Goal: Book appointment/travel/reservation

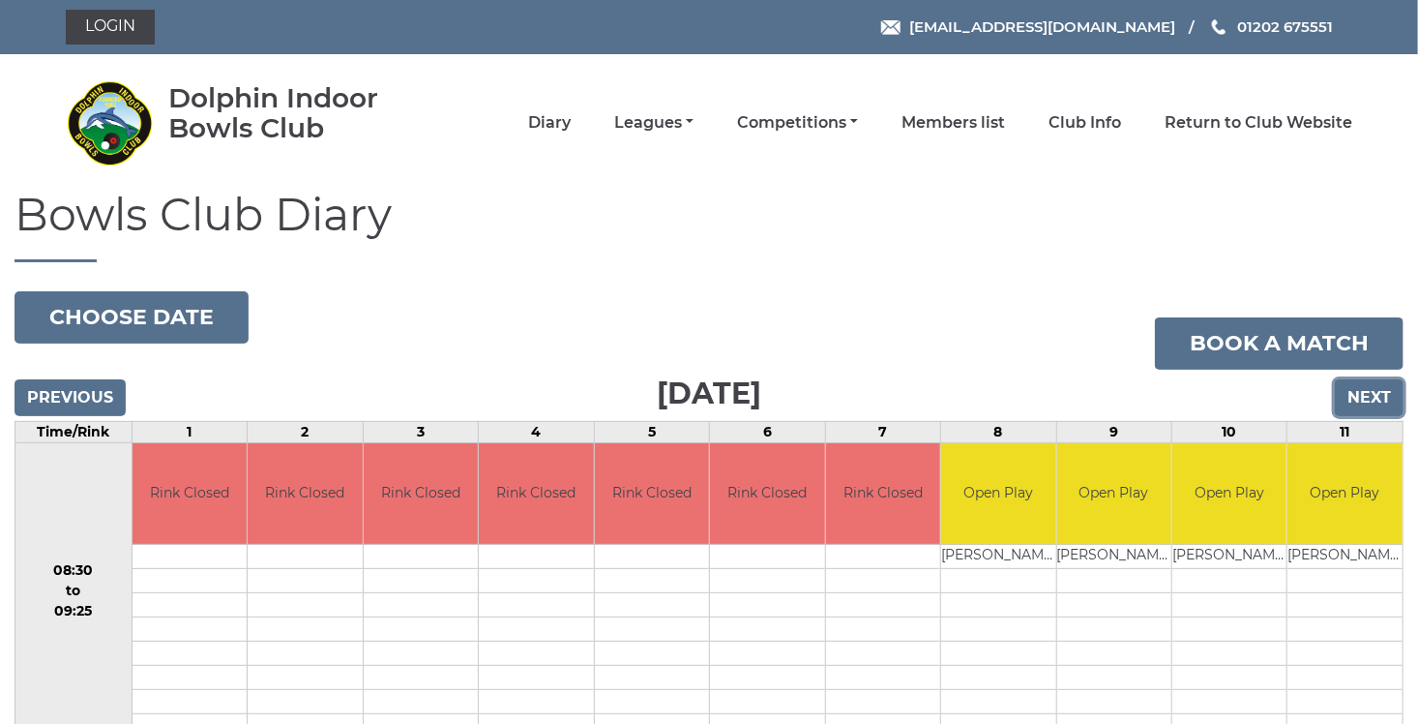
click at [1359, 393] on input "Next" at bounding box center [1369, 397] width 69 height 37
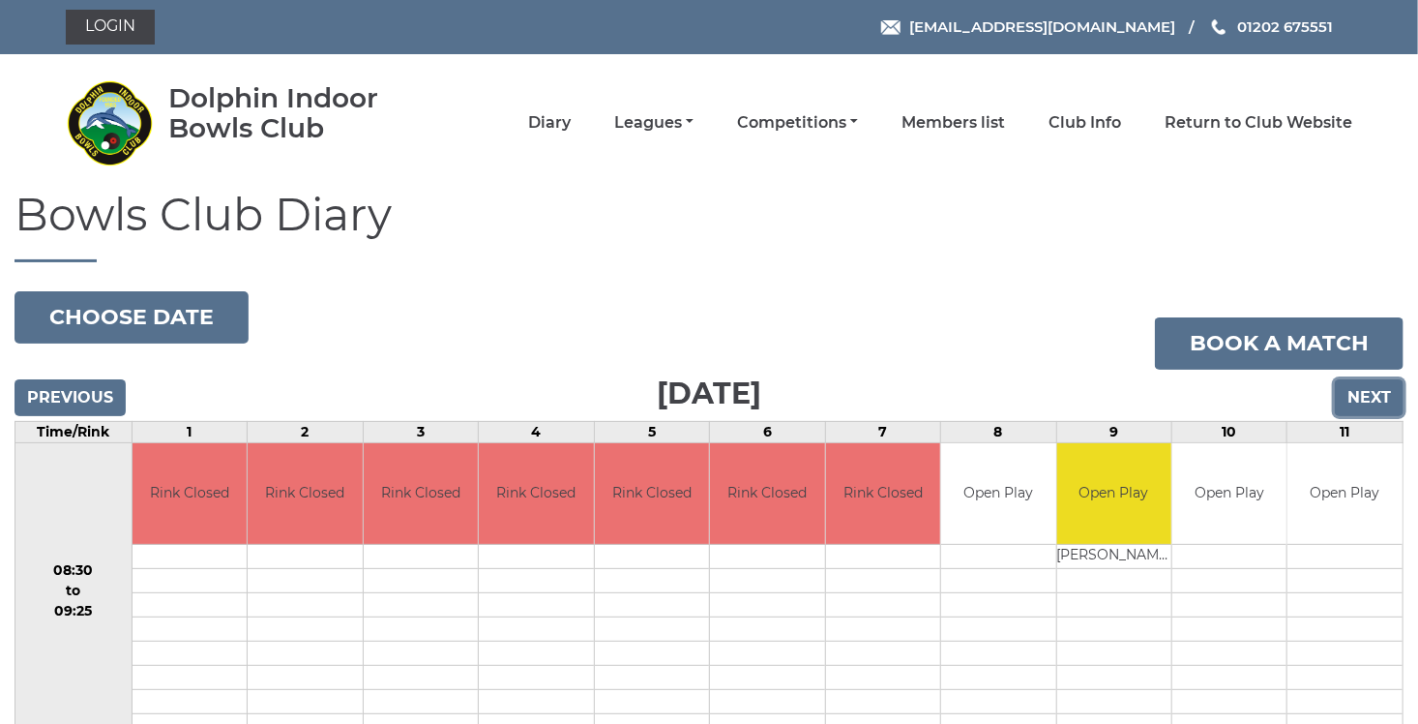
click at [1359, 393] on input "Next" at bounding box center [1369, 397] width 69 height 37
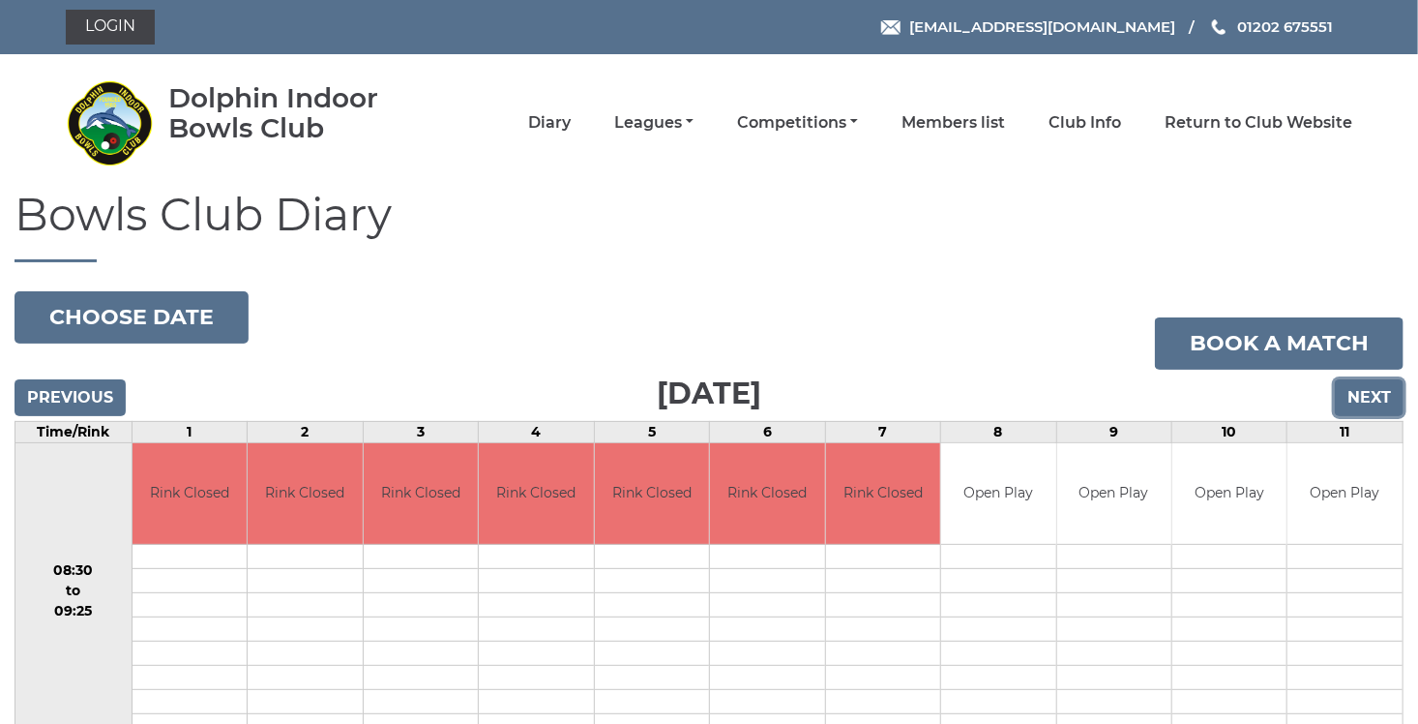
click at [1359, 393] on input "Next" at bounding box center [1369, 397] width 69 height 37
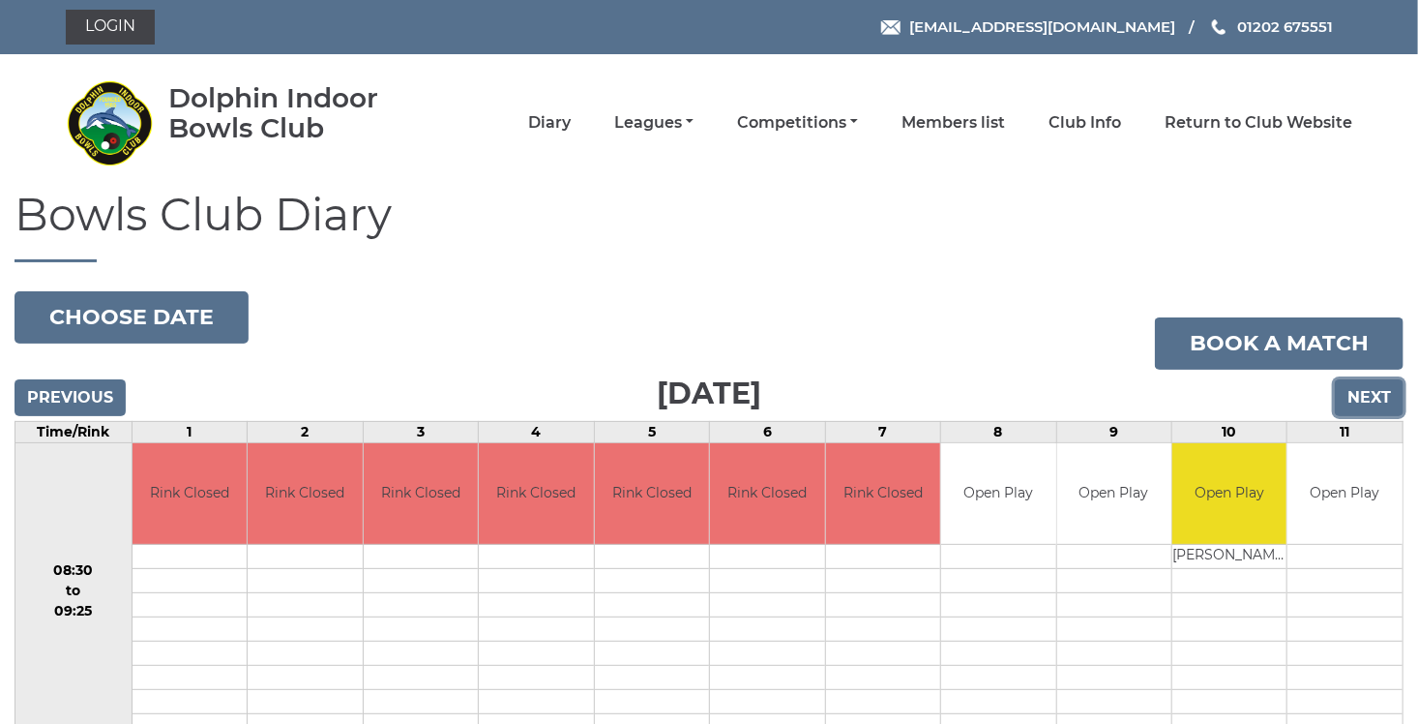
click at [1359, 393] on input "Next" at bounding box center [1369, 397] width 69 height 37
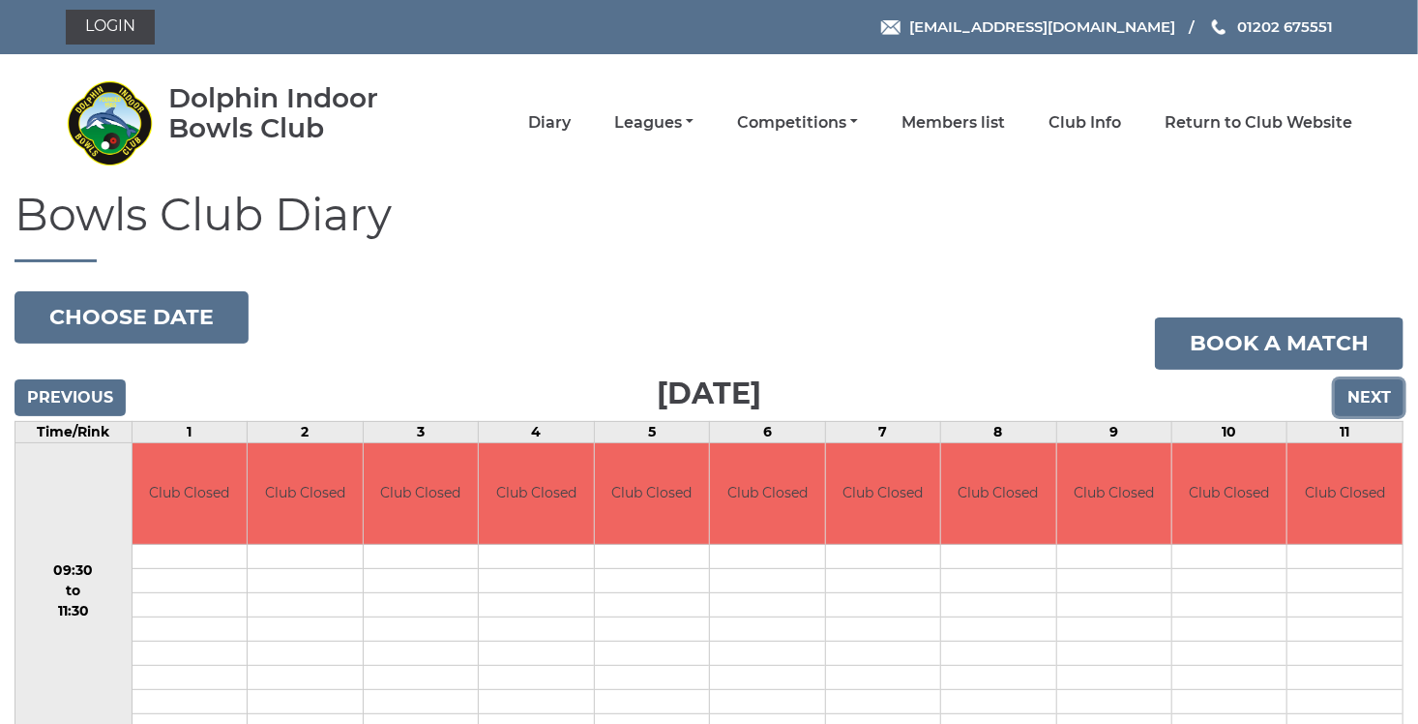
click at [1359, 393] on input "Next" at bounding box center [1369, 397] width 69 height 37
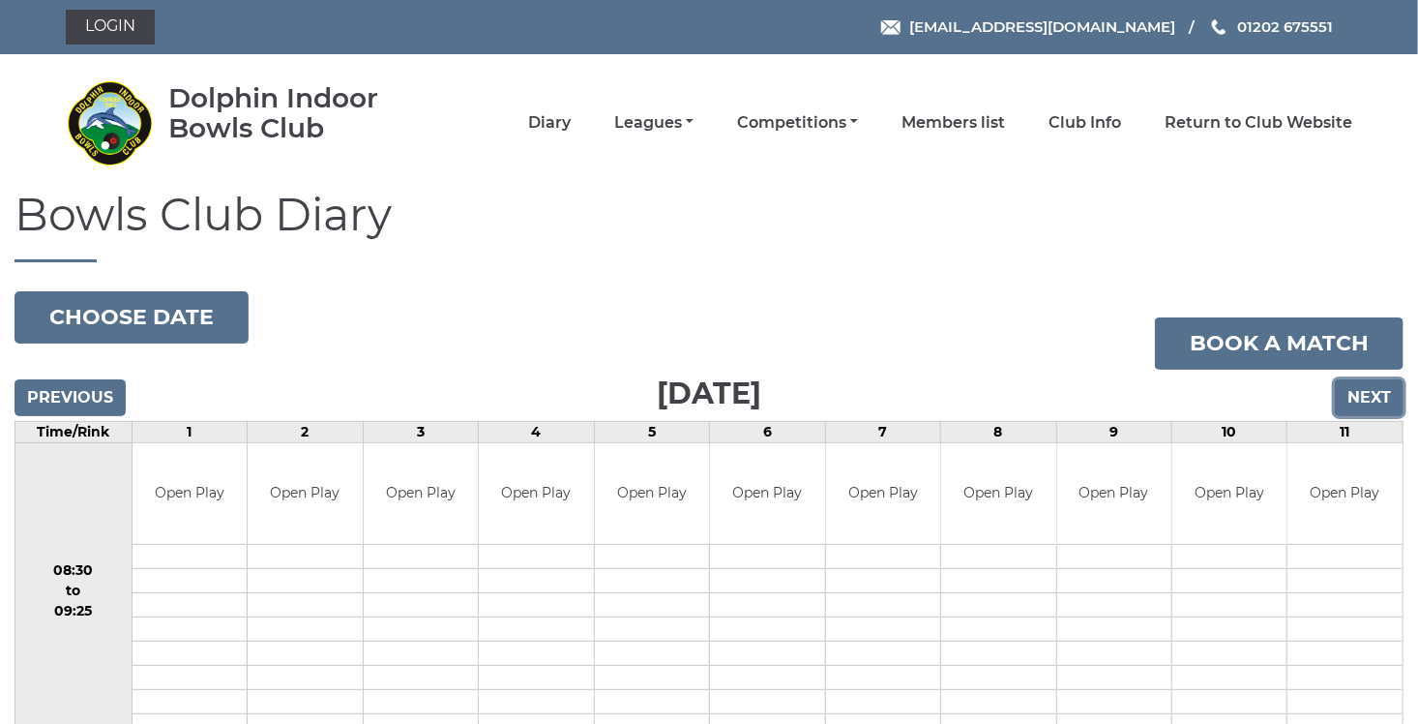
click at [1379, 406] on input "Next" at bounding box center [1369, 397] width 69 height 37
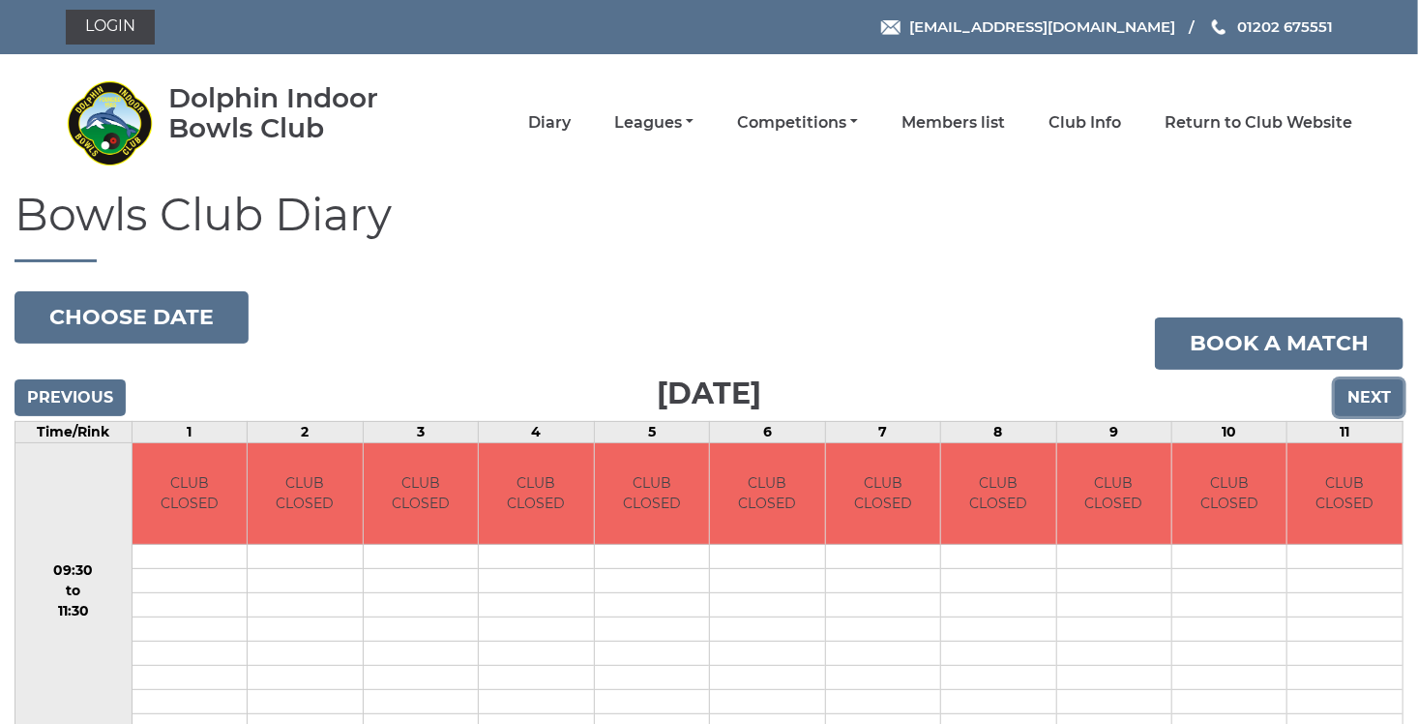
click at [1379, 406] on input "Next" at bounding box center [1369, 397] width 69 height 37
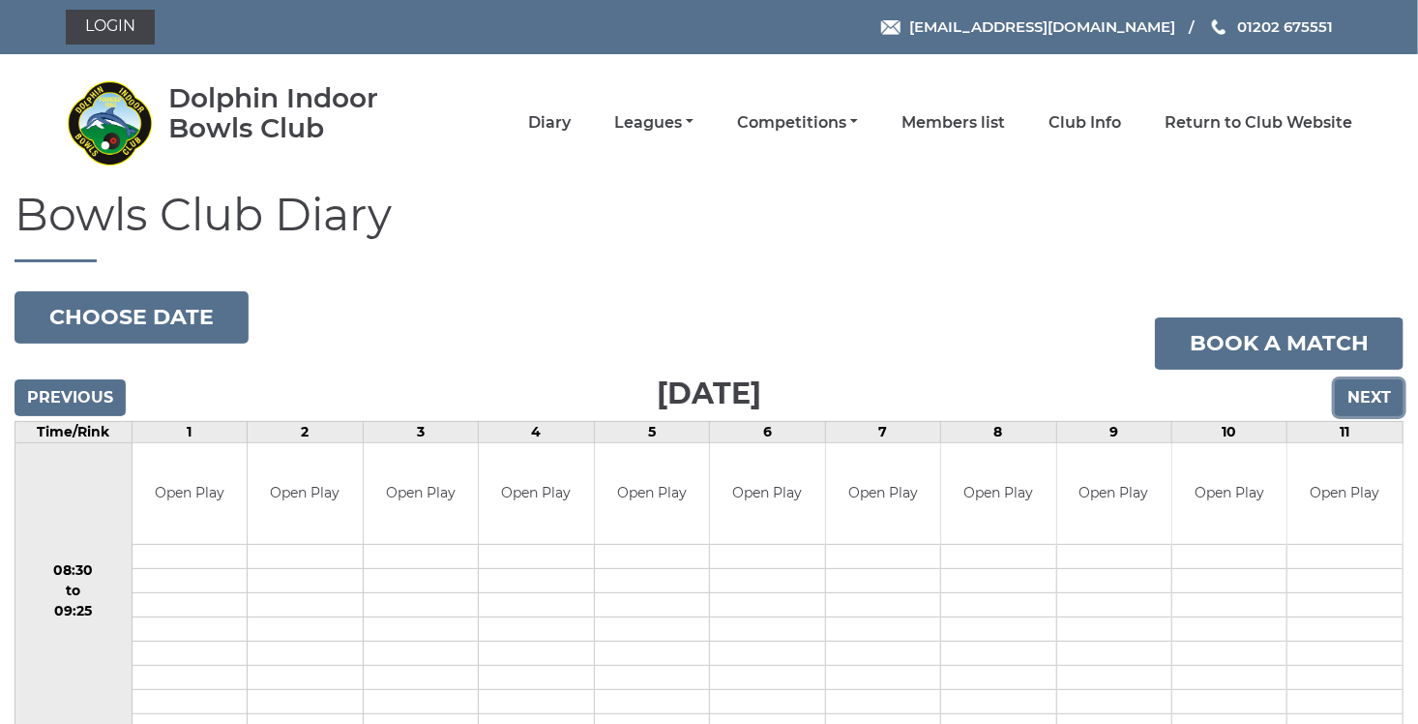
click at [1376, 406] on input "Next" at bounding box center [1369, 397] width 69 height 37
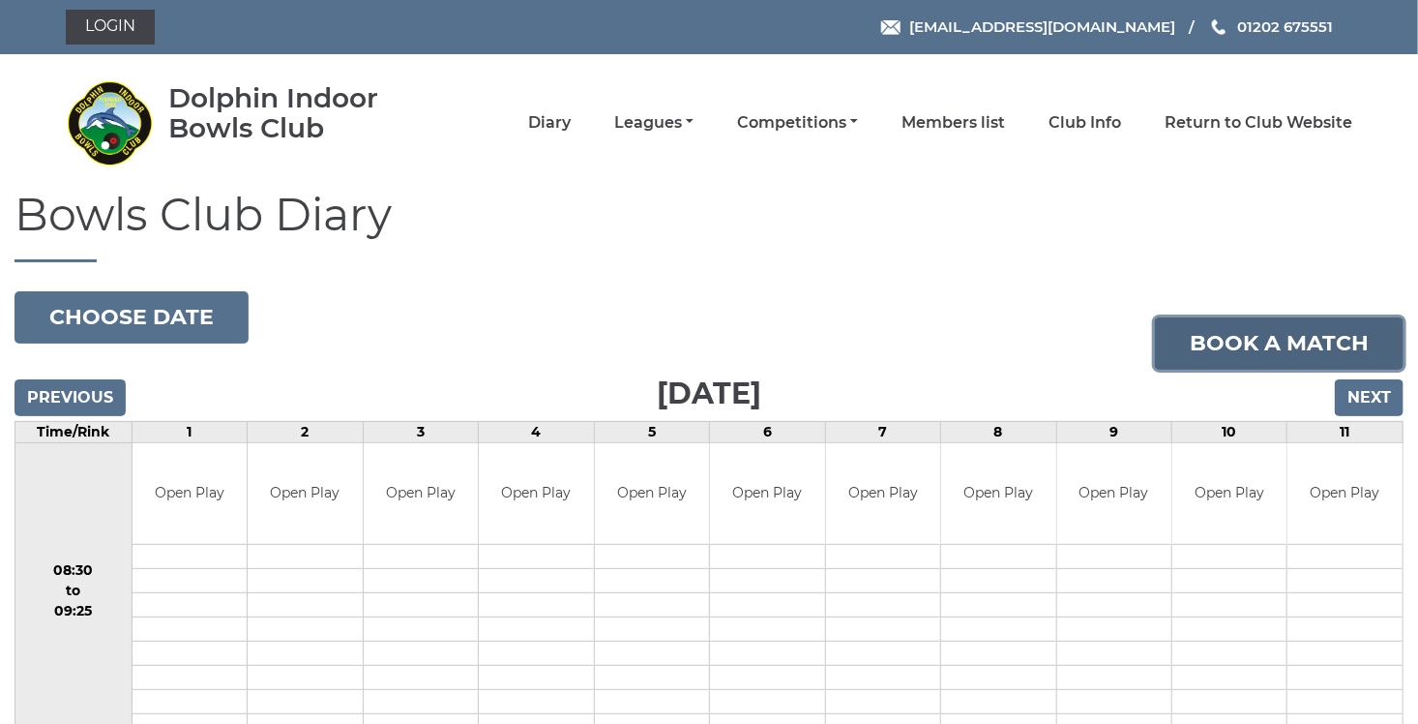
click at [1266, 344] on link "Book a match" at bounding box center [1279, 343] width 249 height 52
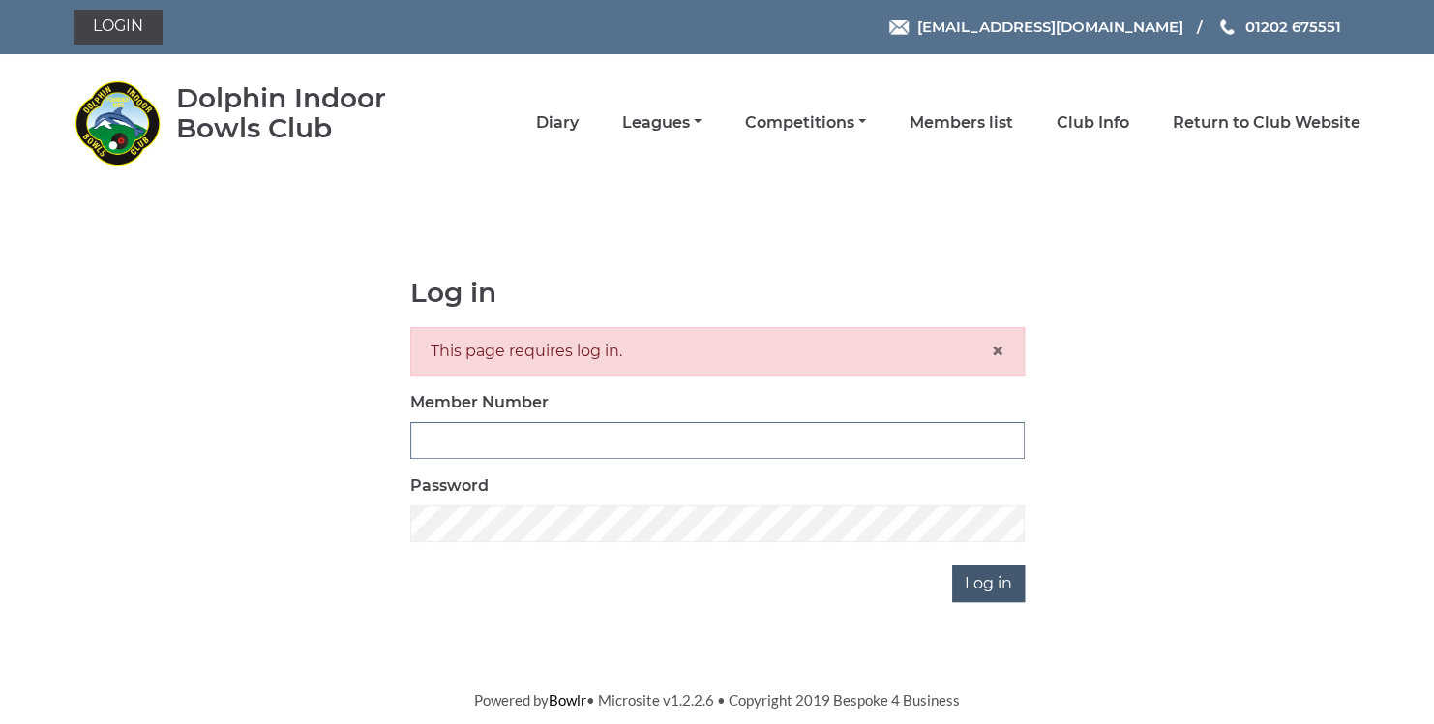
type input "3729"
click at [995, 579] on input "Log in" at bounding box center [988, 583] width 73 height 37
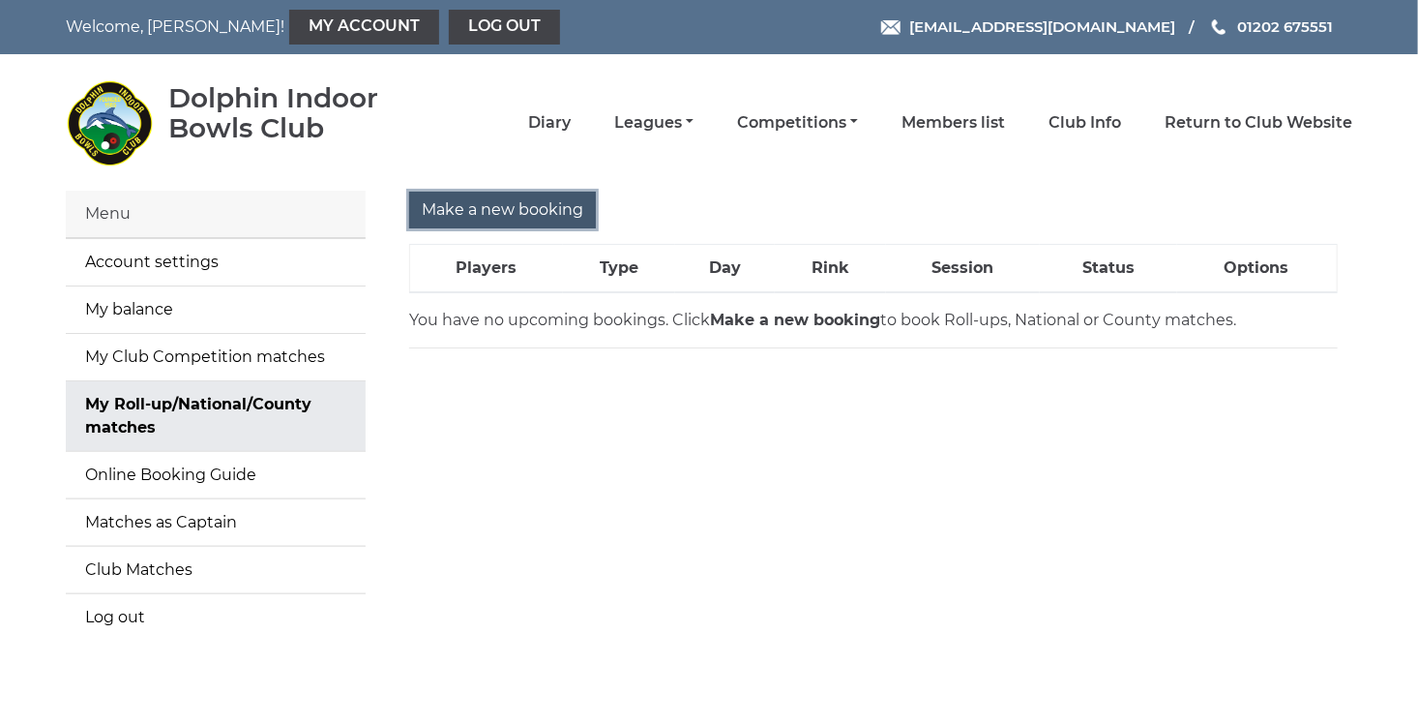
click at [562, 207] on input "Make a new booking" at bounding box center [502, 210] width 187 height 37
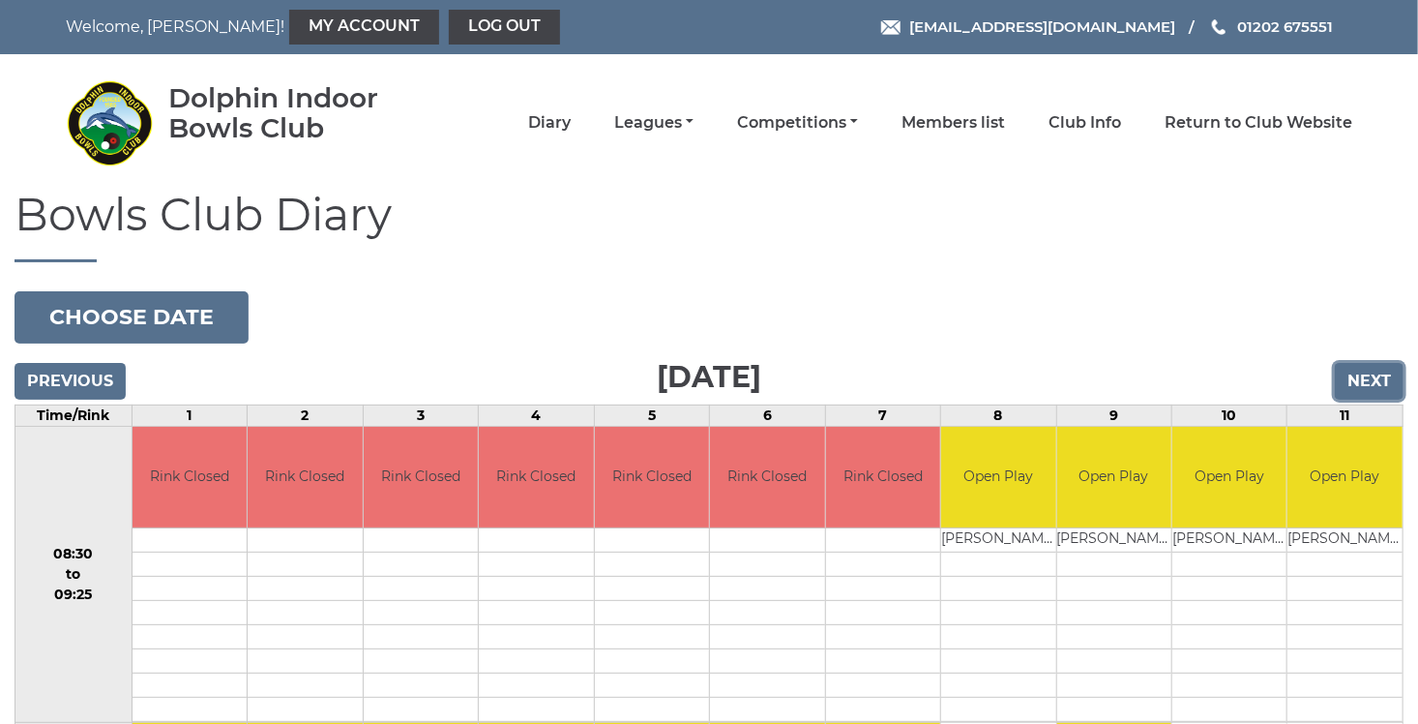
click at [1363, 380] on input "Next" at bounding box center [1369, 381] width 69 height 37
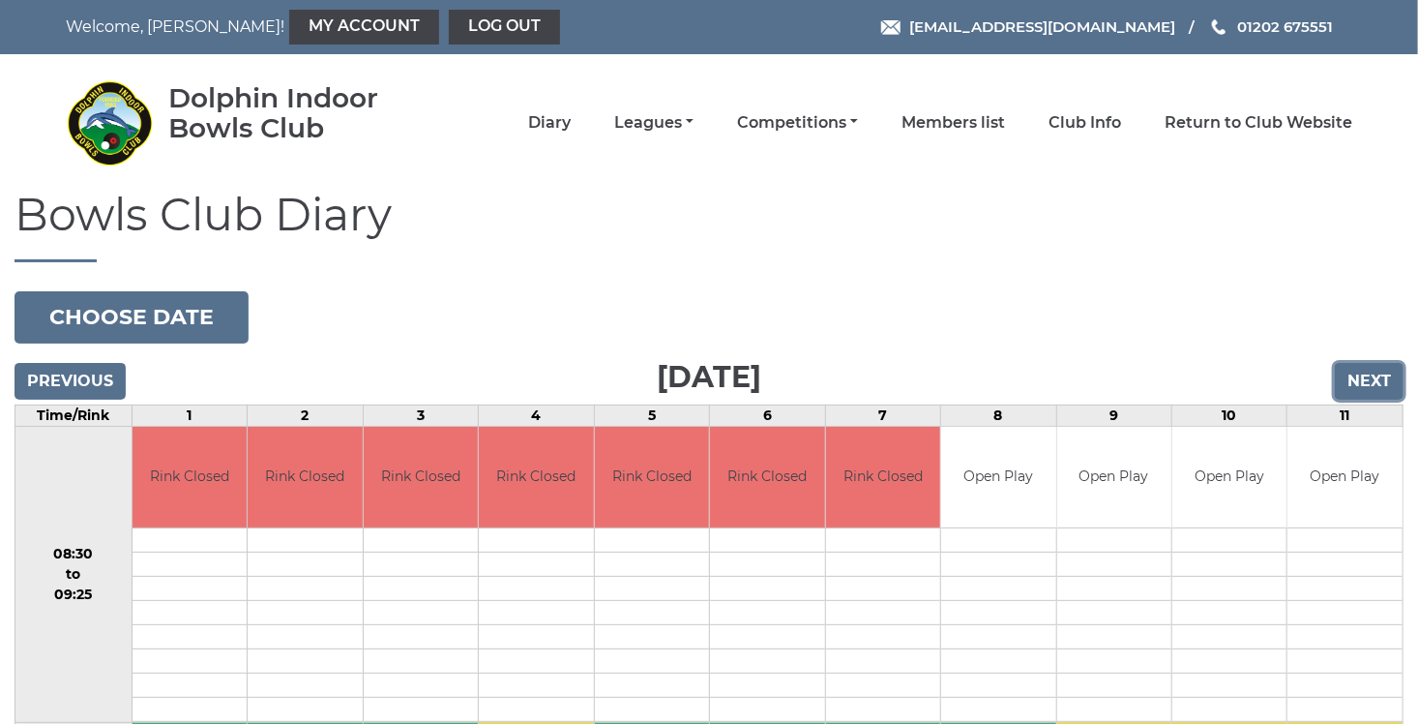
click at [1363, 380] on input "Next" at bounding box center [1369, 381] width 69 height 37
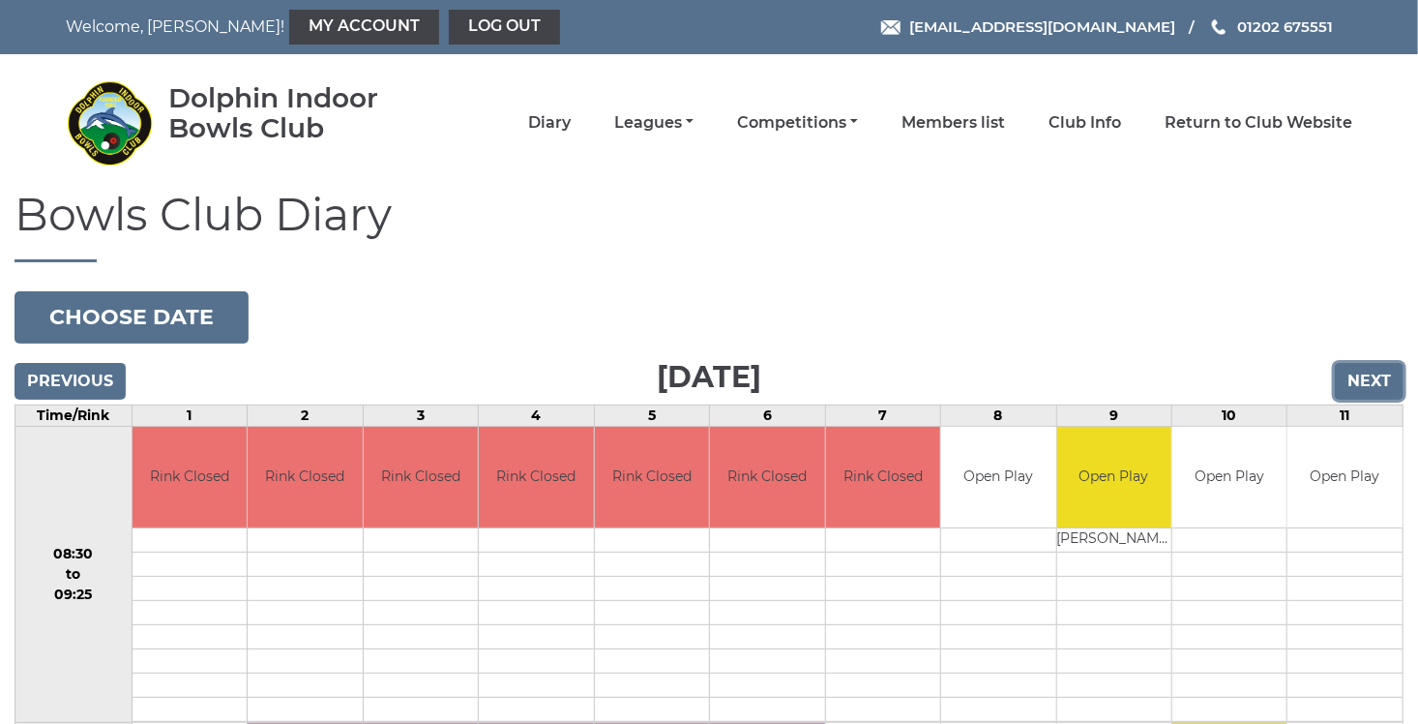
click at [1363, 380] on input "Next" at bounding box center [1369, 381] width 69 height 37
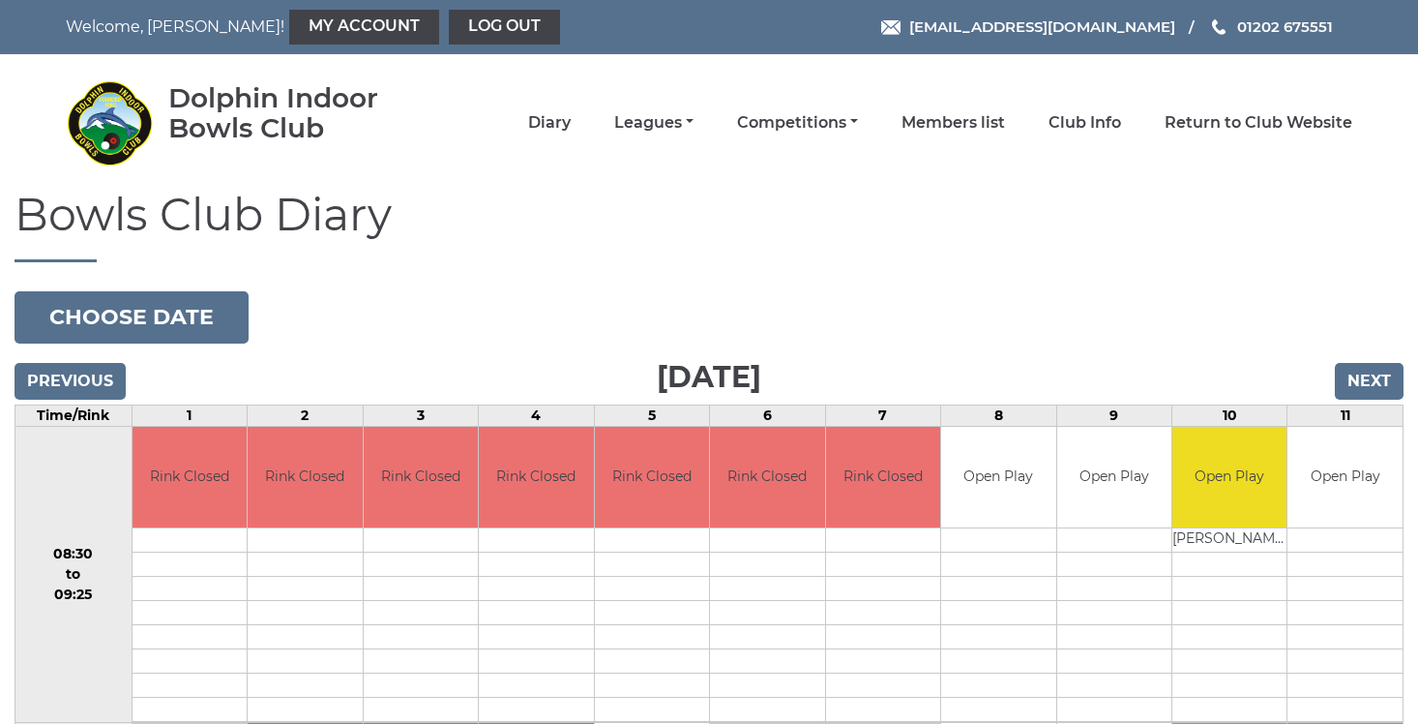
click at [1363, 380] on input "Next" at bounding box center [1369, 381] width 69 height 37
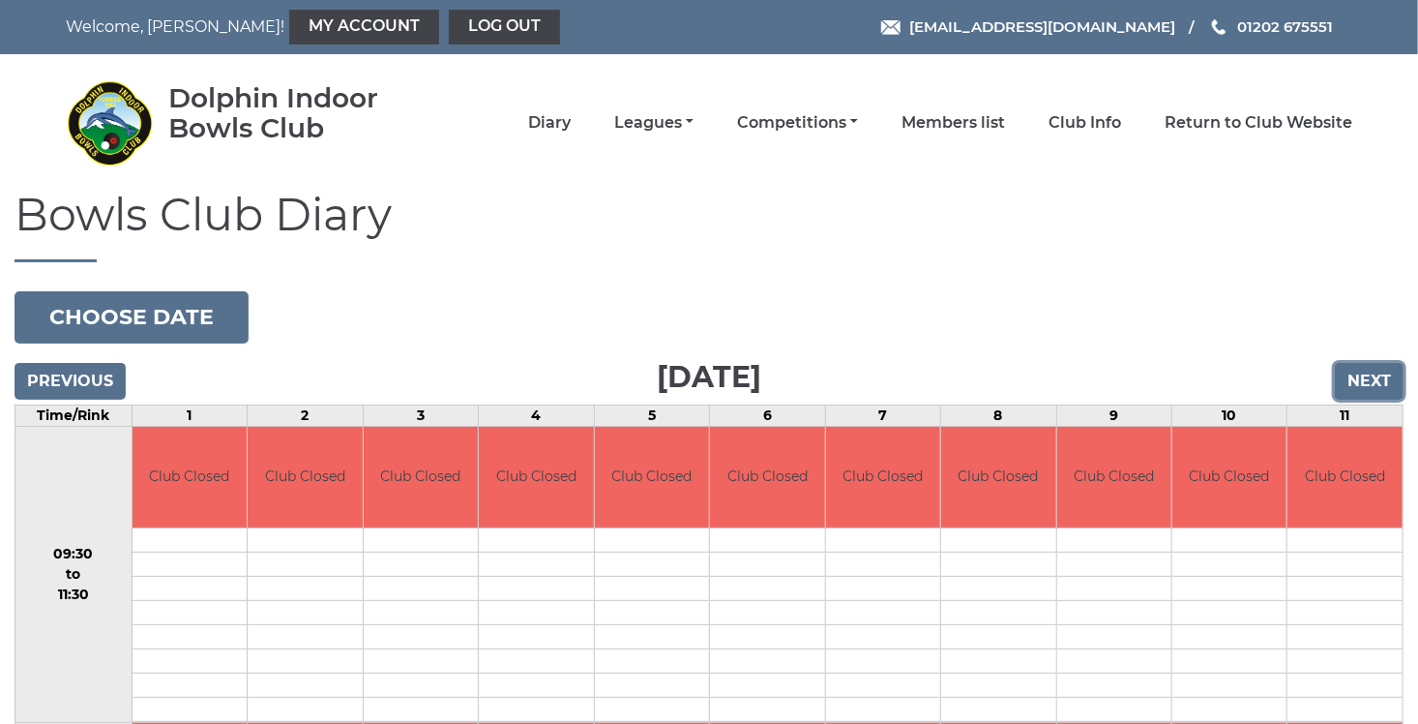
click at [1363, 380] on input "Next" at bounding box center [1369, 381] width 69 height 37
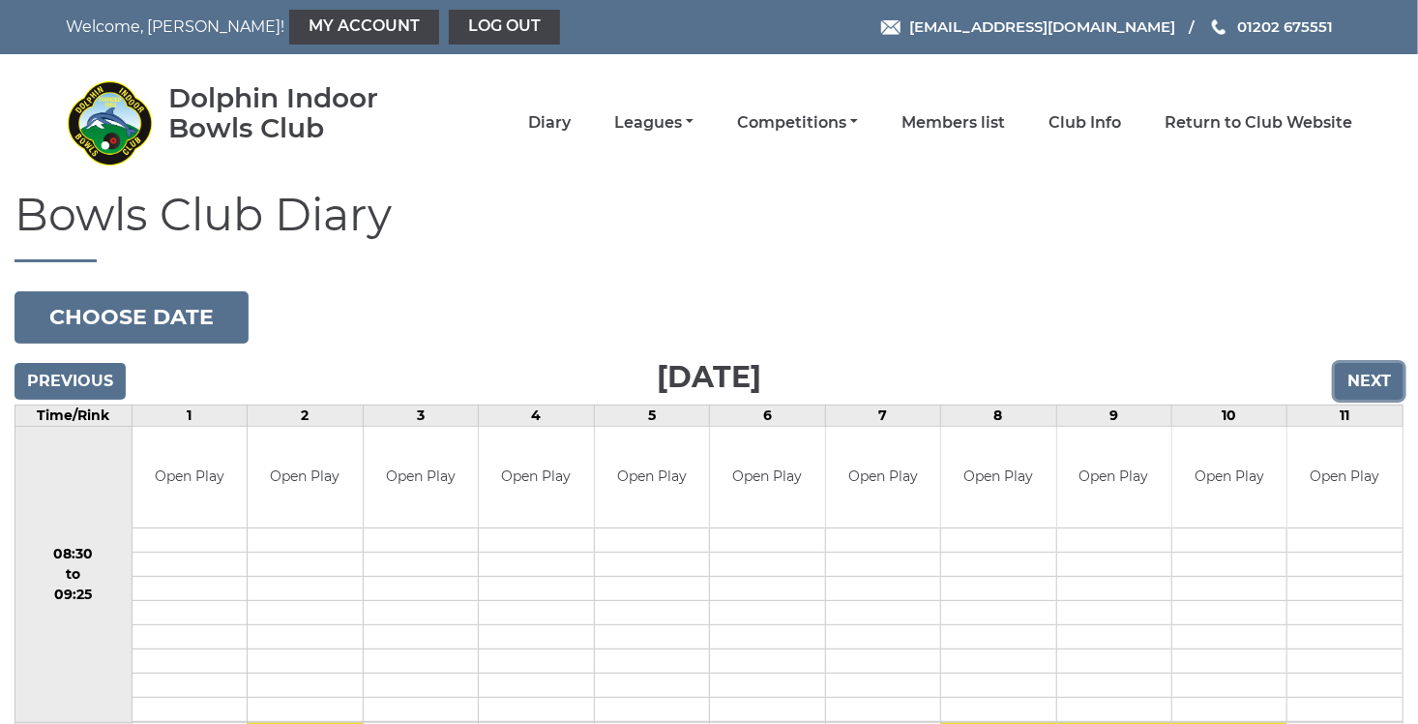
click at [1363, 380] on input "Next" at bounding box center [1369, 381] width 69 height 37
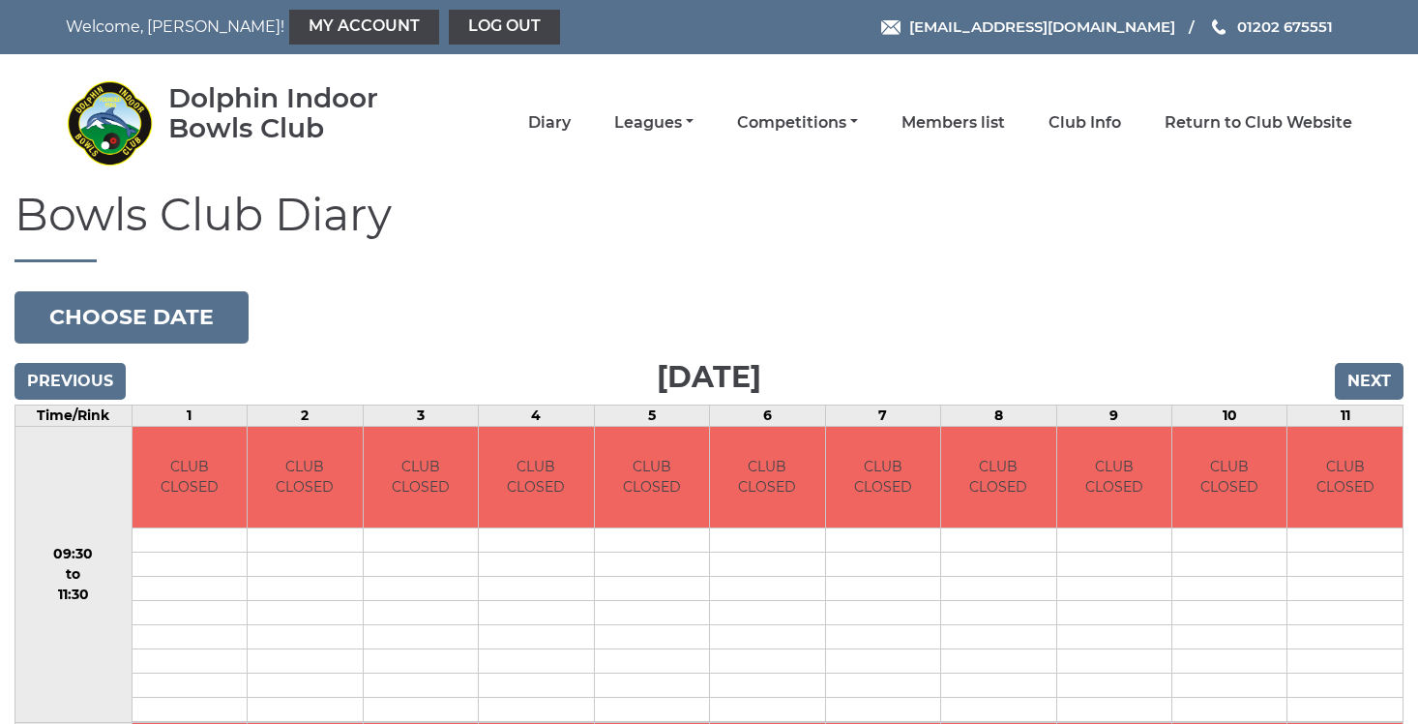
click at [1363, 380] on input "Next" at bounding box center [1369, 381] width 69 height 37
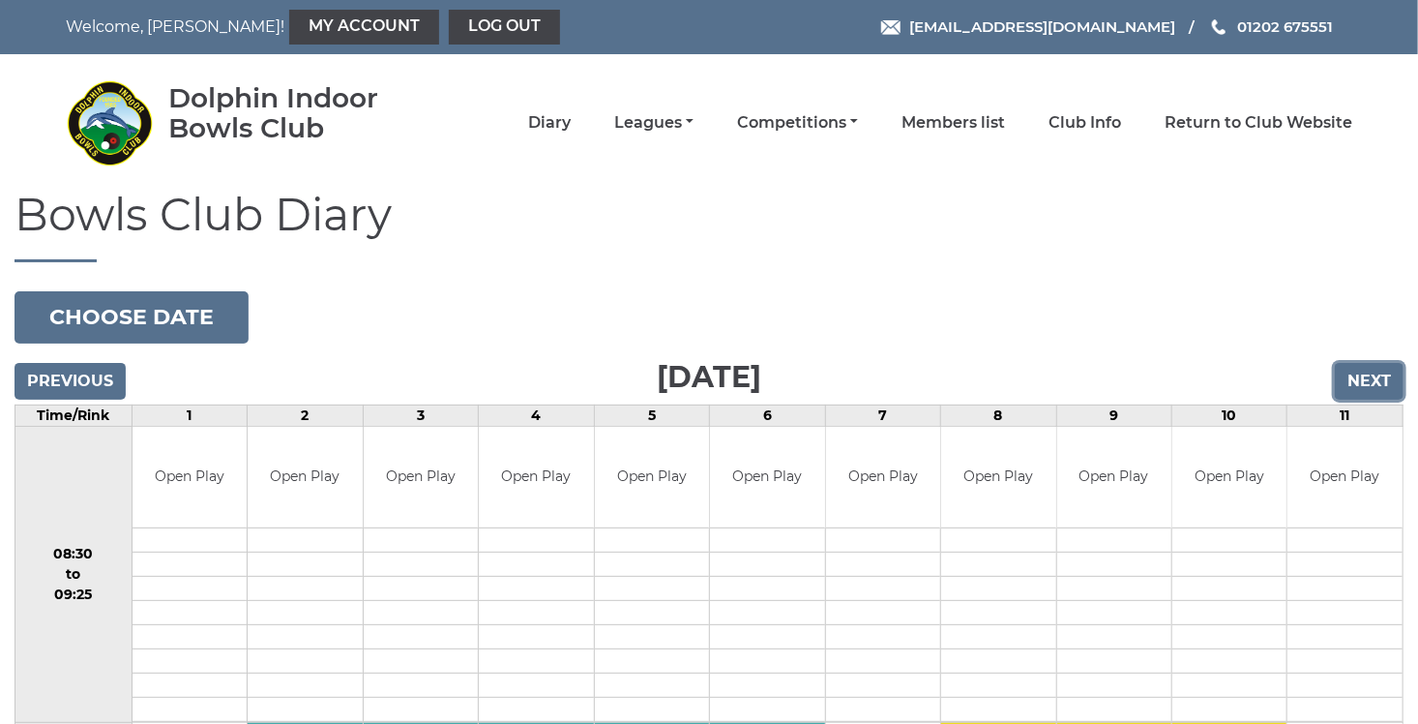
click at [1363, 380] on input "Next" at bounding box center [1369, 381] width 69 height 37
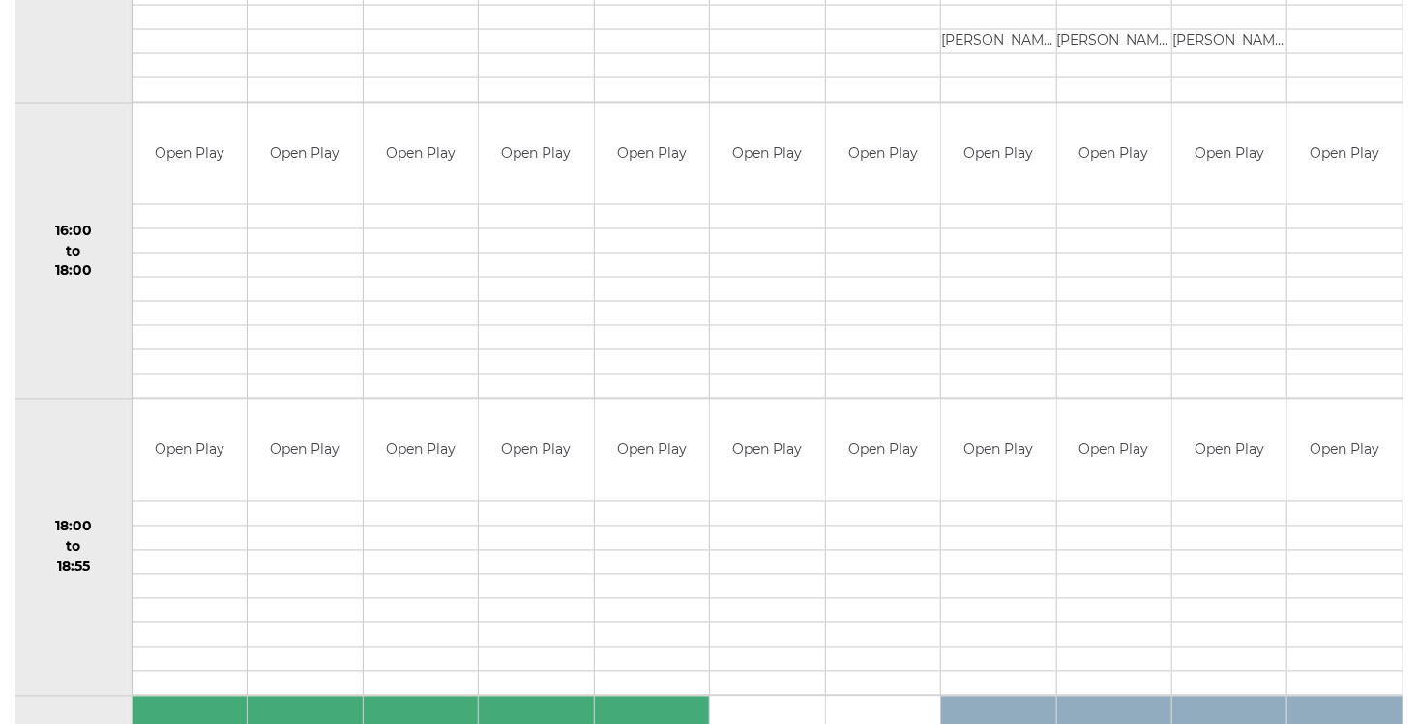
scroll to position [1598, 0]
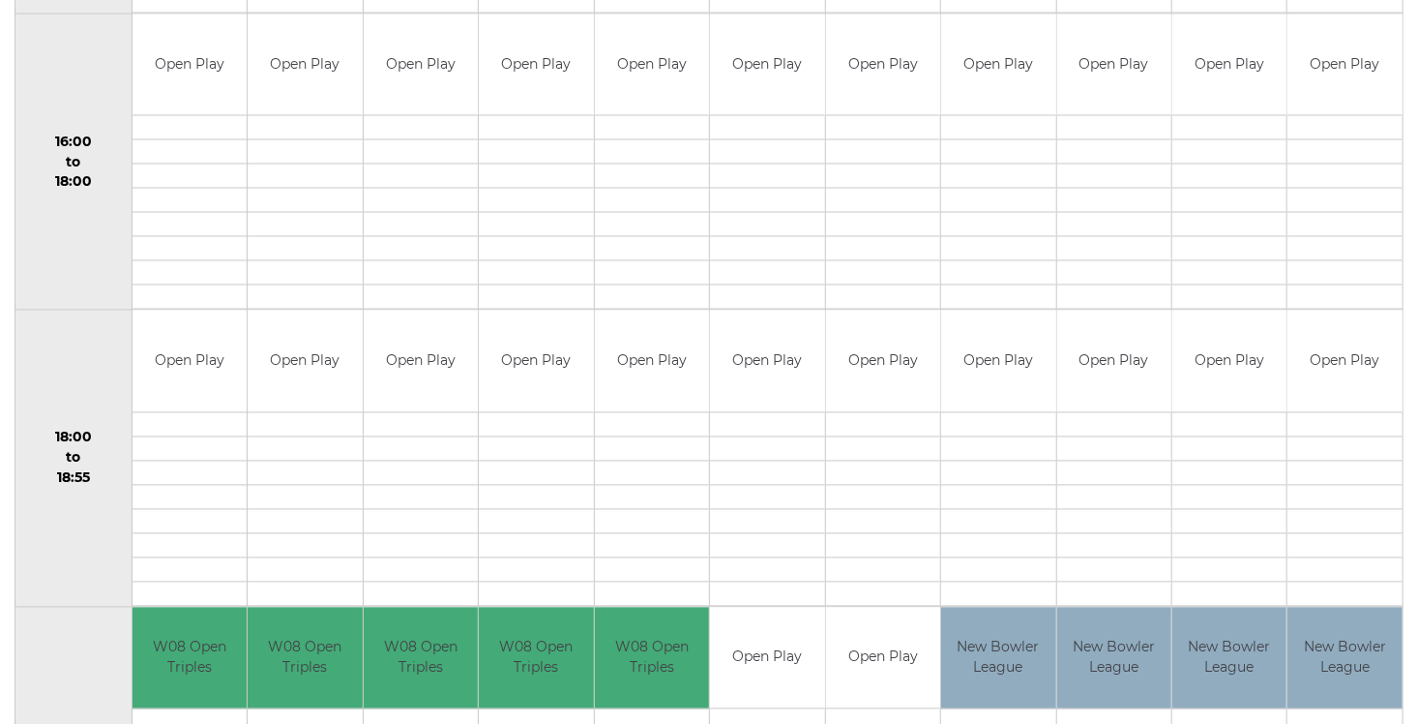
click at [303, 437] on td at bounding box center [305, 448] width 114 height 24
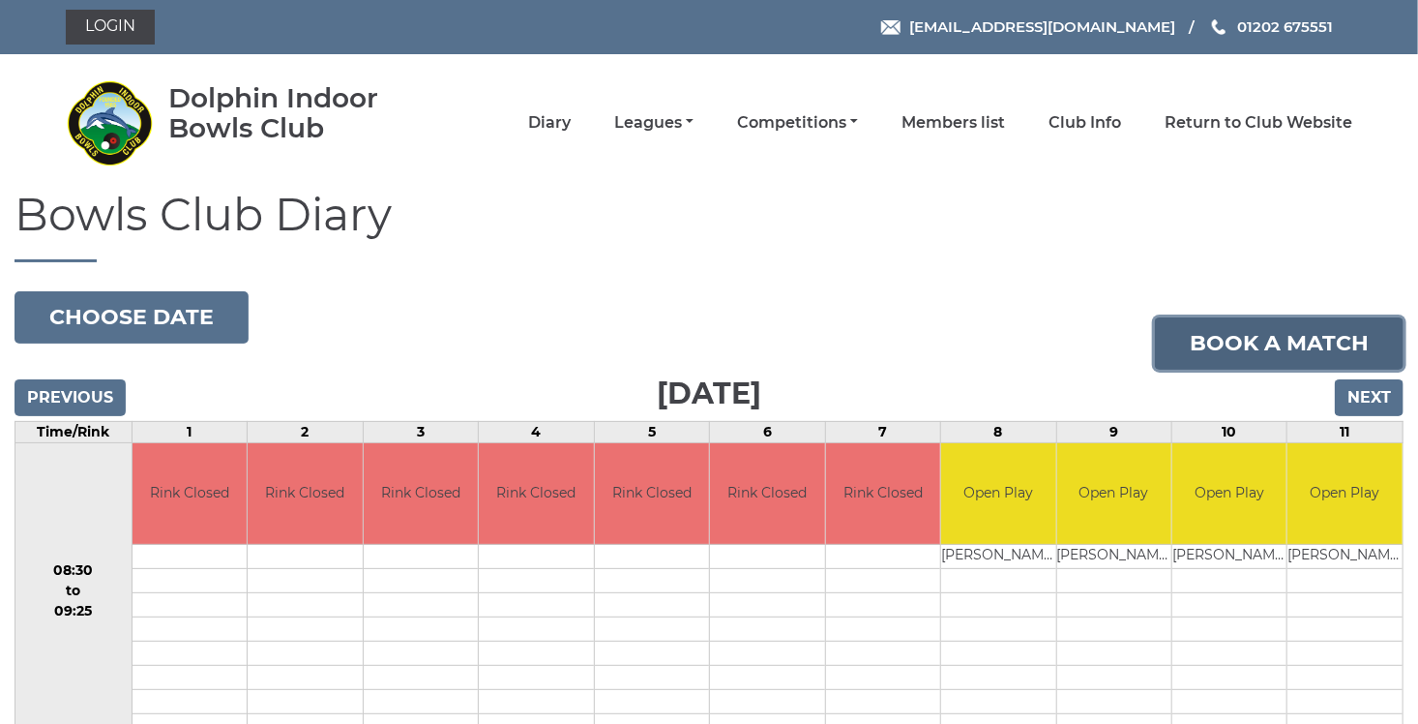
click at [1303, 350] on link "Book a match" at bounding box center [1279, 343] width 249 height 52
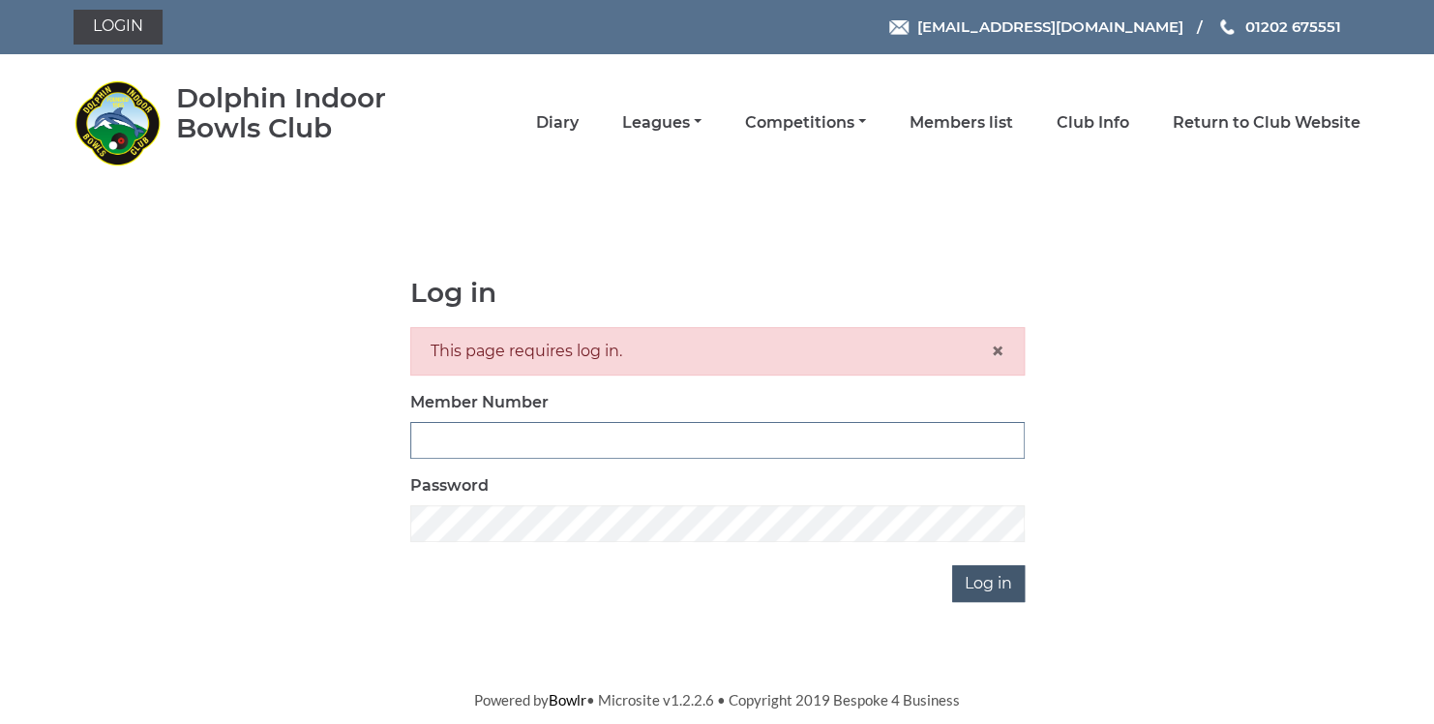
type input "3729"
click at [985, 578] on input "Log in" at bounding box center [988, 583] width 73 height 37
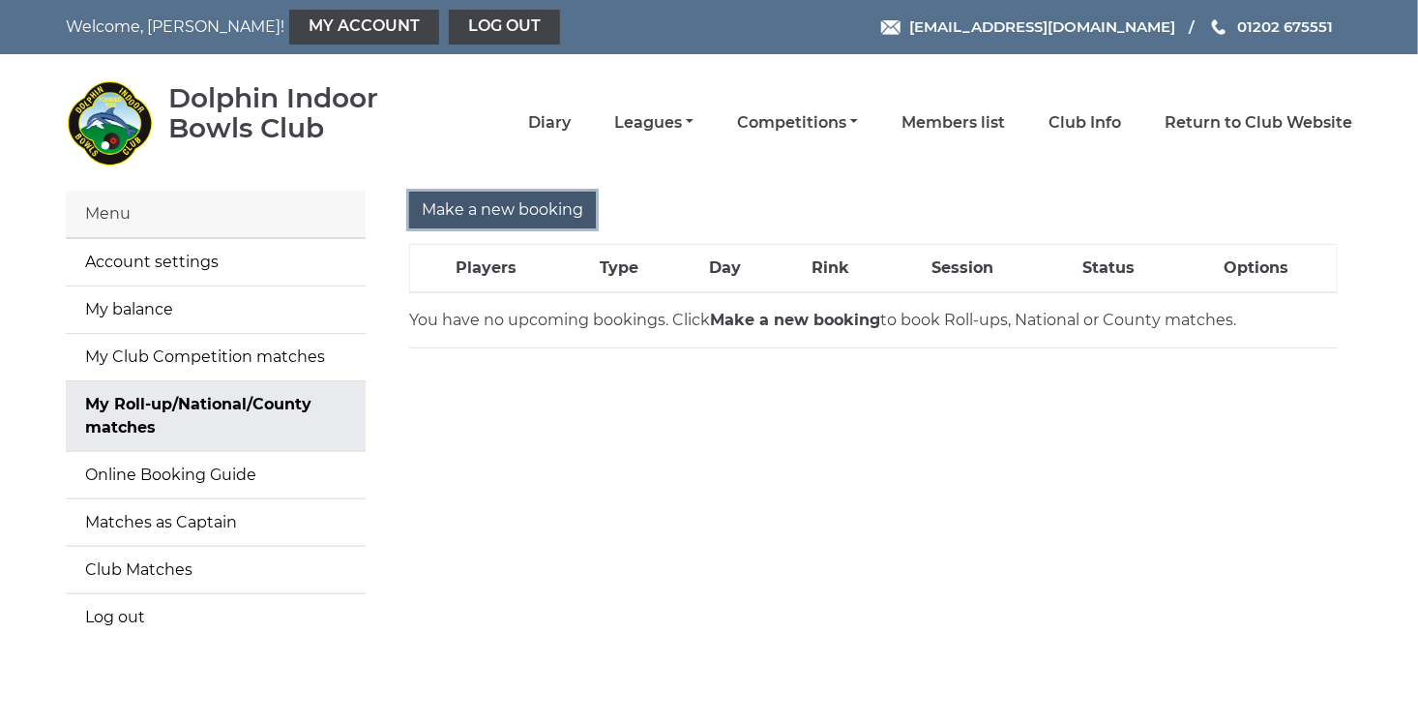
click at [531, 209] on input "Make a new booking" at bounding box center [502, 210] width 187 height 37
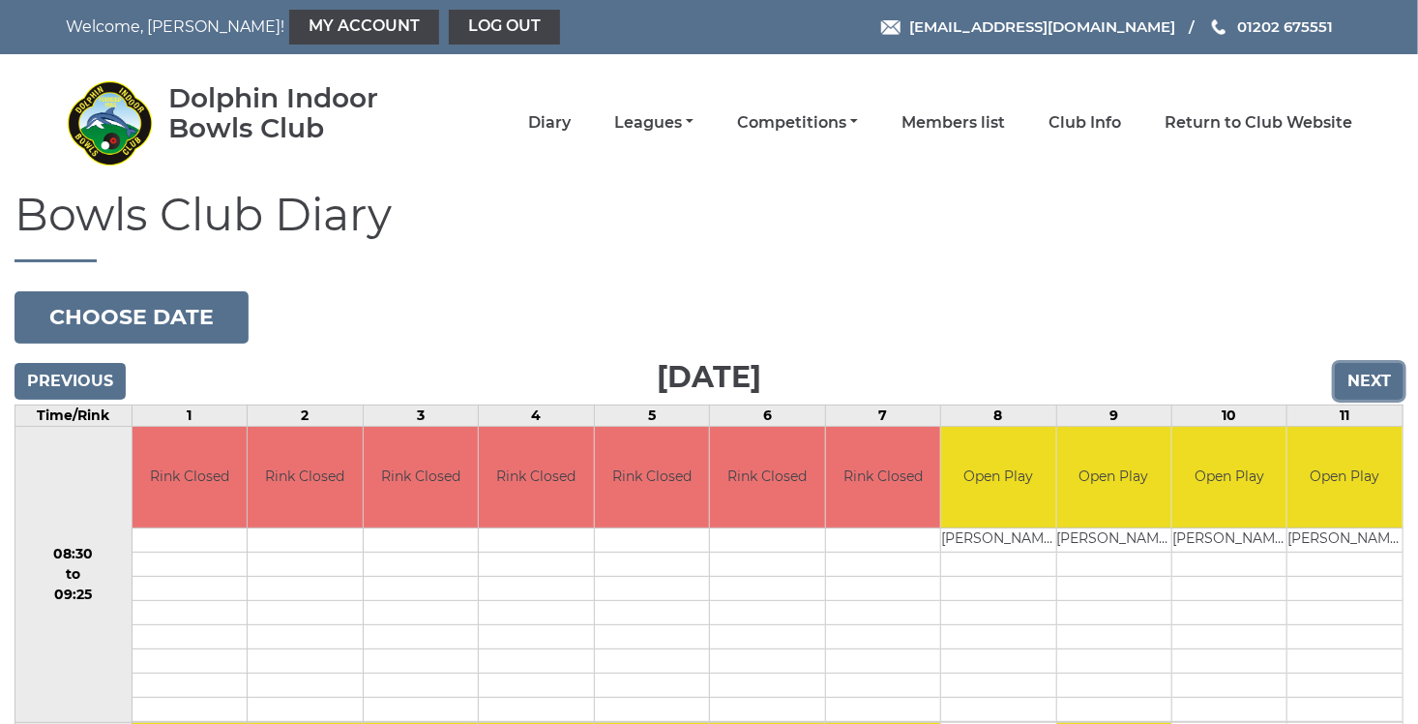
click at [1375, 384] on input "Next" at bounding box center [1369, 381] width 69 height 37
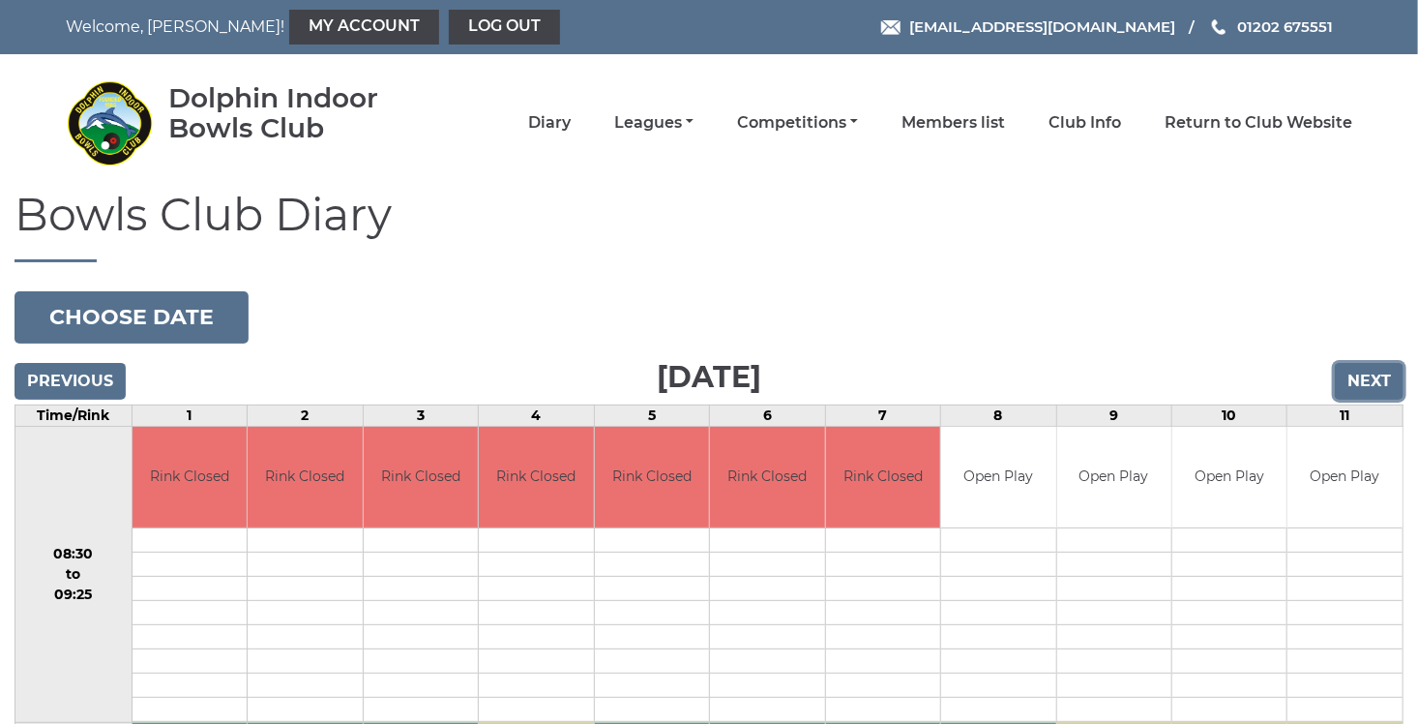
click at [1375, 384] on input "Next" at bounding box center [1369, 381] width 69 height 37
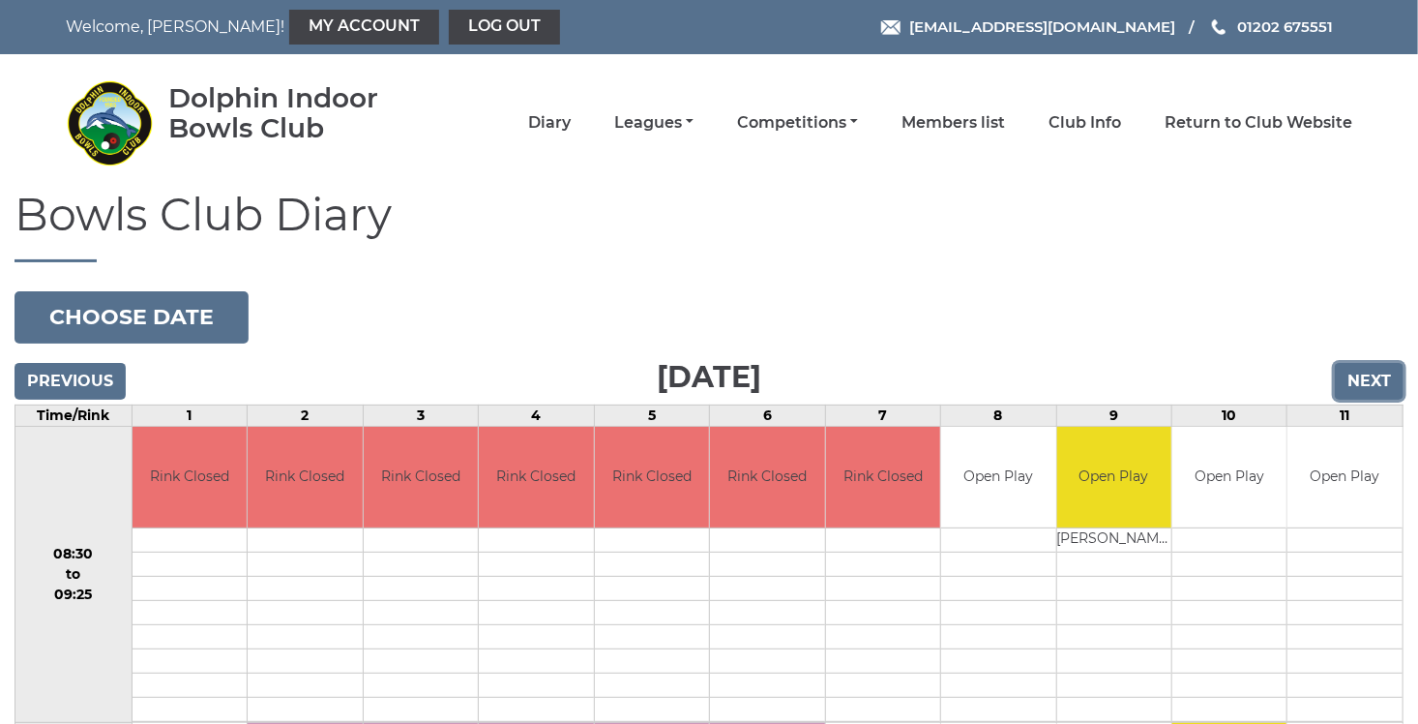
click at [1375, 384] on input "Next" at bounding box center [1369, 381] width 69 height 37
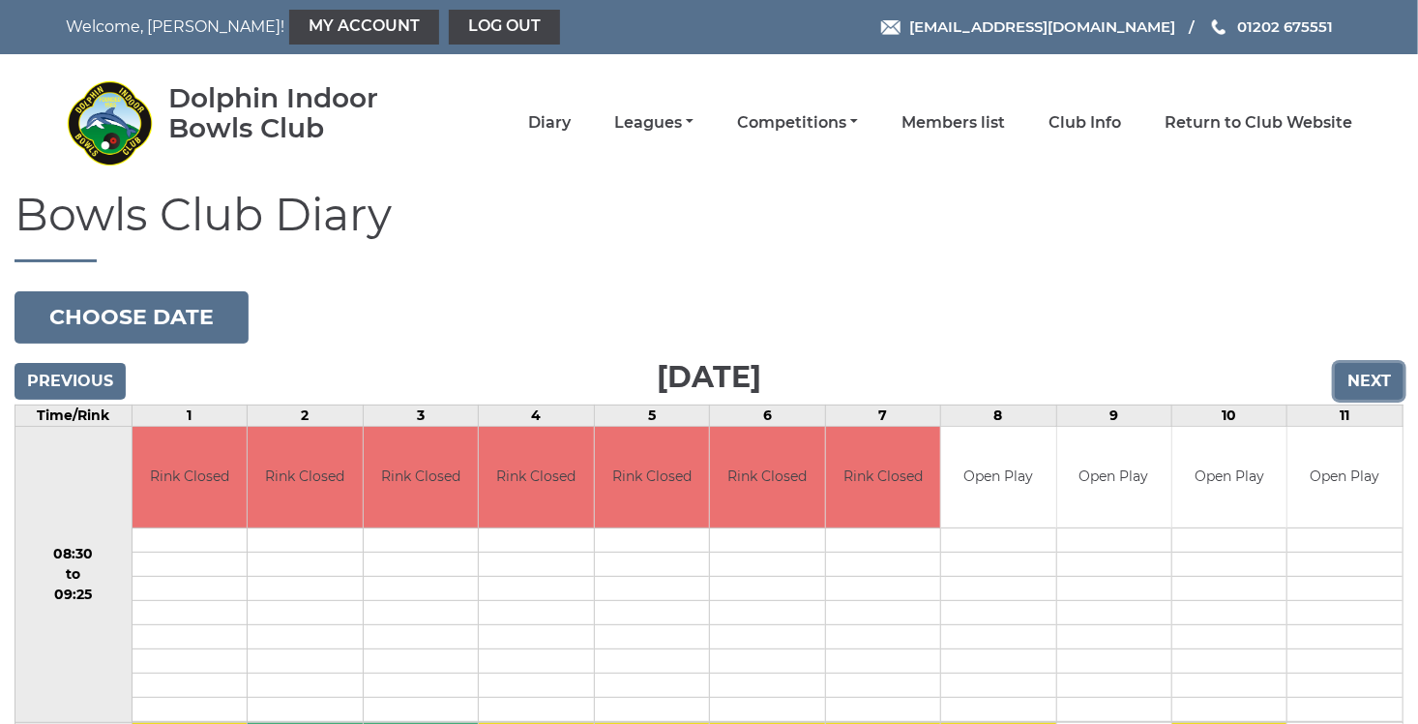
click at [1375, 384] on input "Next" at bounding box center [1369, 381] width 69 height 37
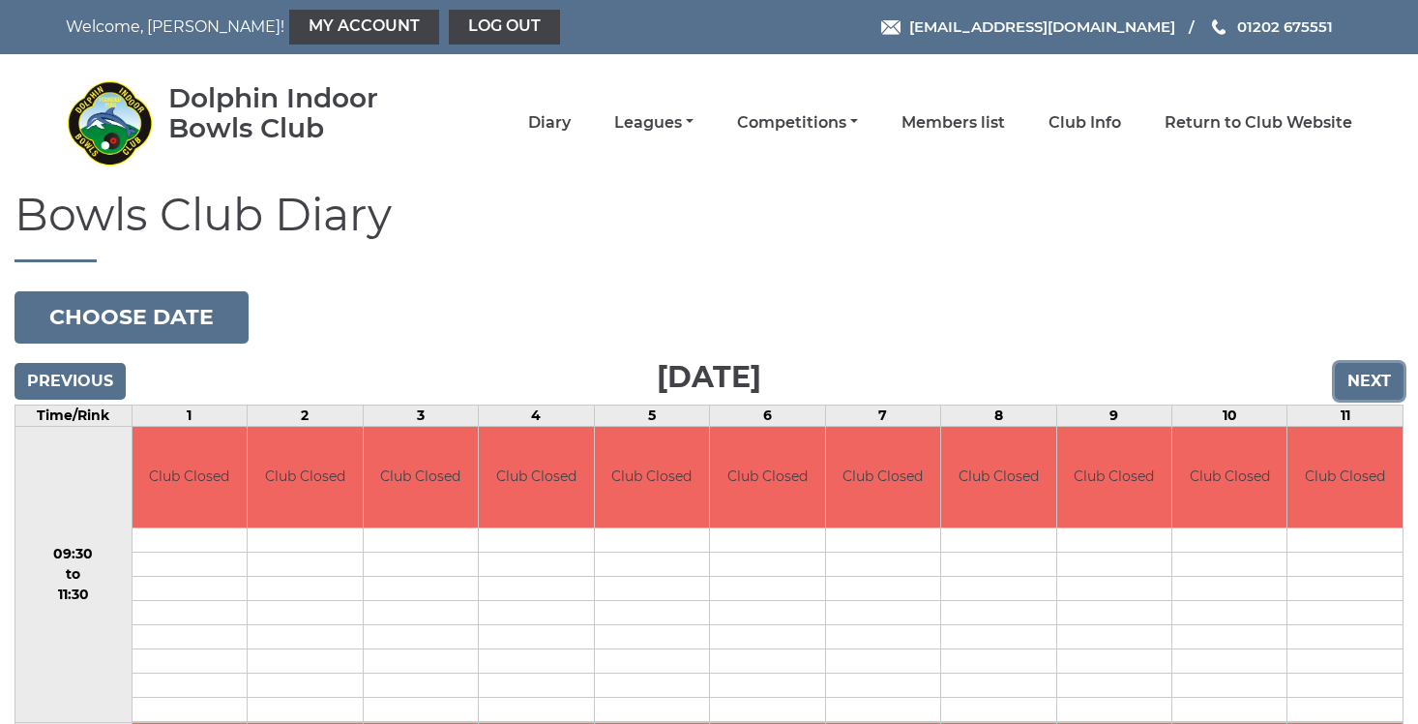
click at [1375, 384] on input "Next" at bounding box center [1369, 381] width 69 height 37
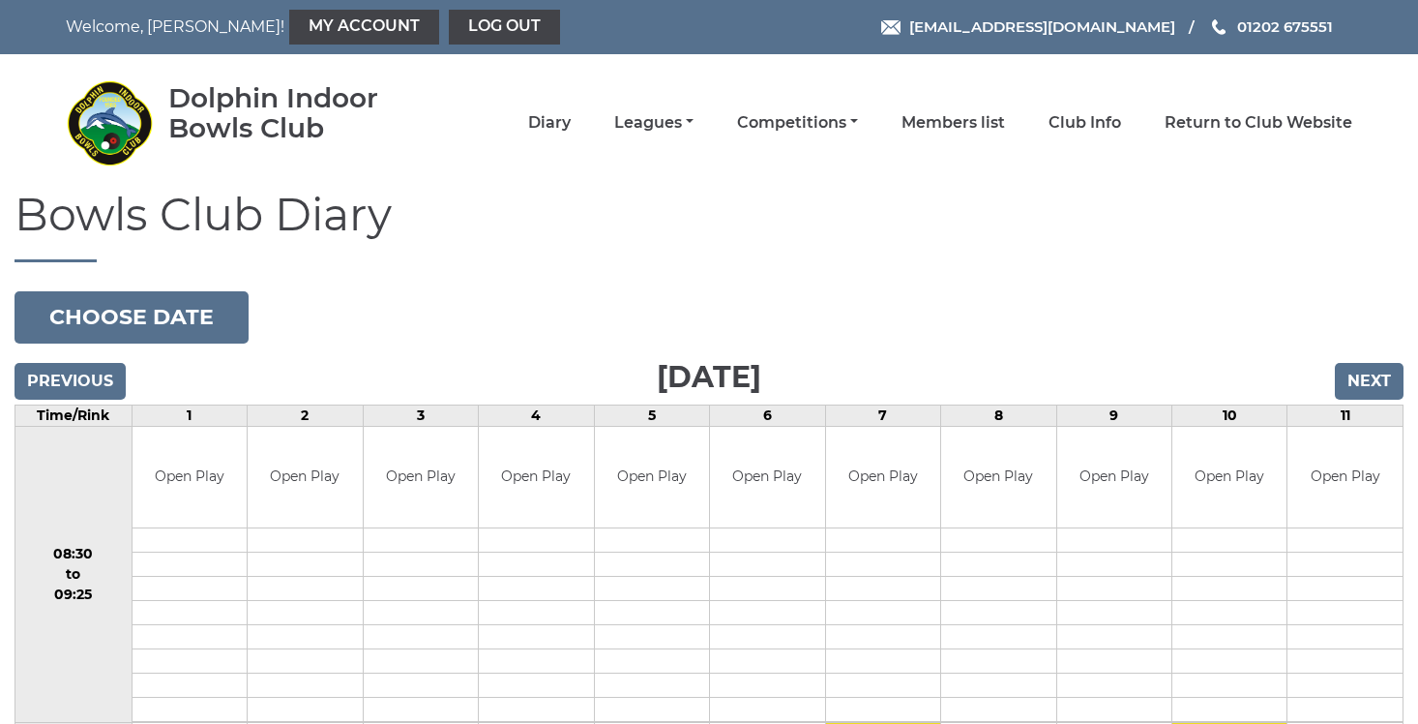
click at [1375, 384] on input "Next" at bounding box center [1369, 381] width 69 height 37
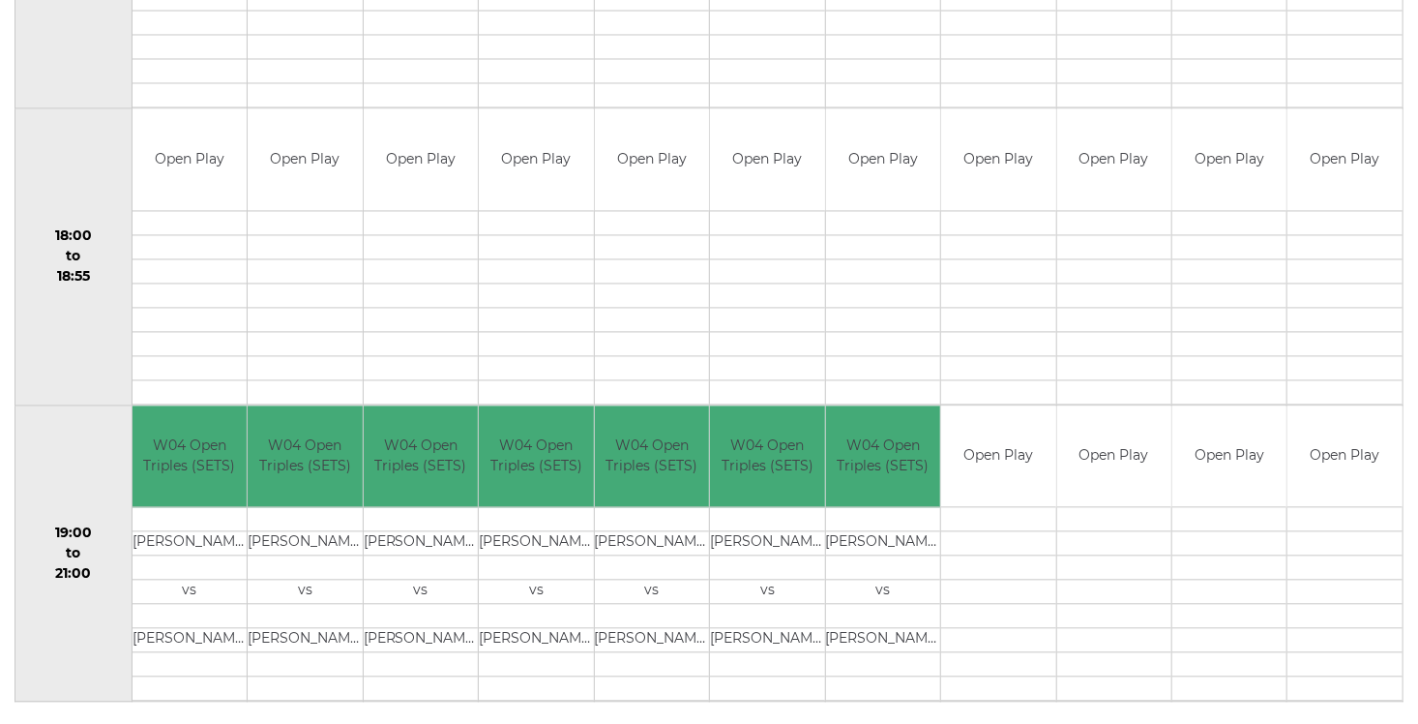
scroll to position [1826, 0]
